Goal: Check status: Check status

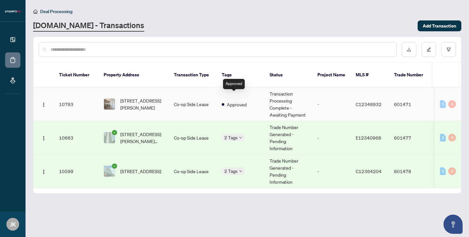
click at [236, 101] on span "Approved" at bounding box center [237, 104] width 20 height 7
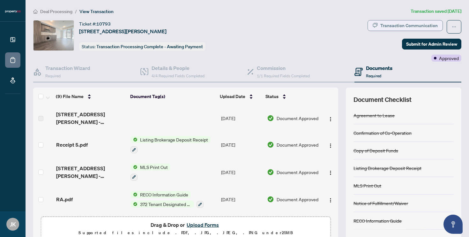
click at [408, 24] on div "Transaction Communication" at bounding box center [408, 25] width 57 height 10
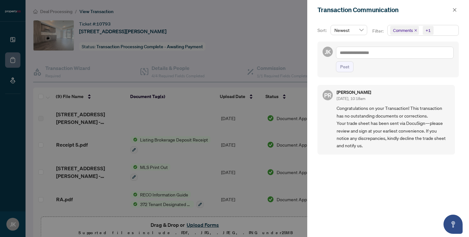
click at [283, 52] on div at bounding box center [234, 118] width 469 height 237
click at [457, 8] on button "button" at bounding box center [455, 10] width 8 height 8
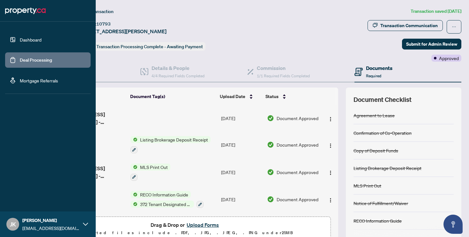
click at [31, 59] on link "Deal Processing" at bounding box center [36, 60] width 32 height 6
